Goal: Task Accomplishment & Management: Manage account settings

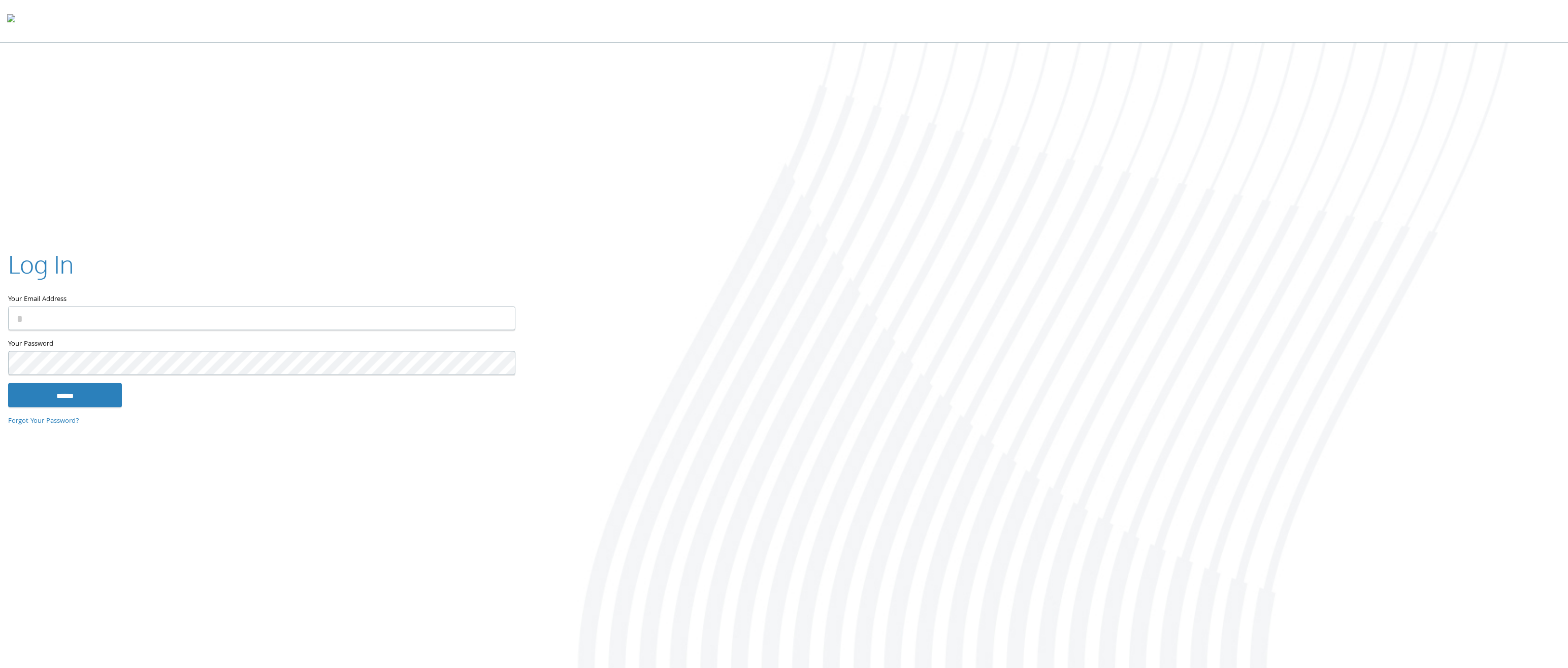
click at [218, 321] on input "Your Email Address" at bounding box center [261, 318] width 507 height 24
click at [405, 323] on input "Your Email Address" at bounding box center [261, 318] width 507 height 24
type input "**********"
click at [86, 394] on input "******" at bounding box center [64, 395] width 114 height 25
